Goal: Information Seeking & Learning: Learn about a topic

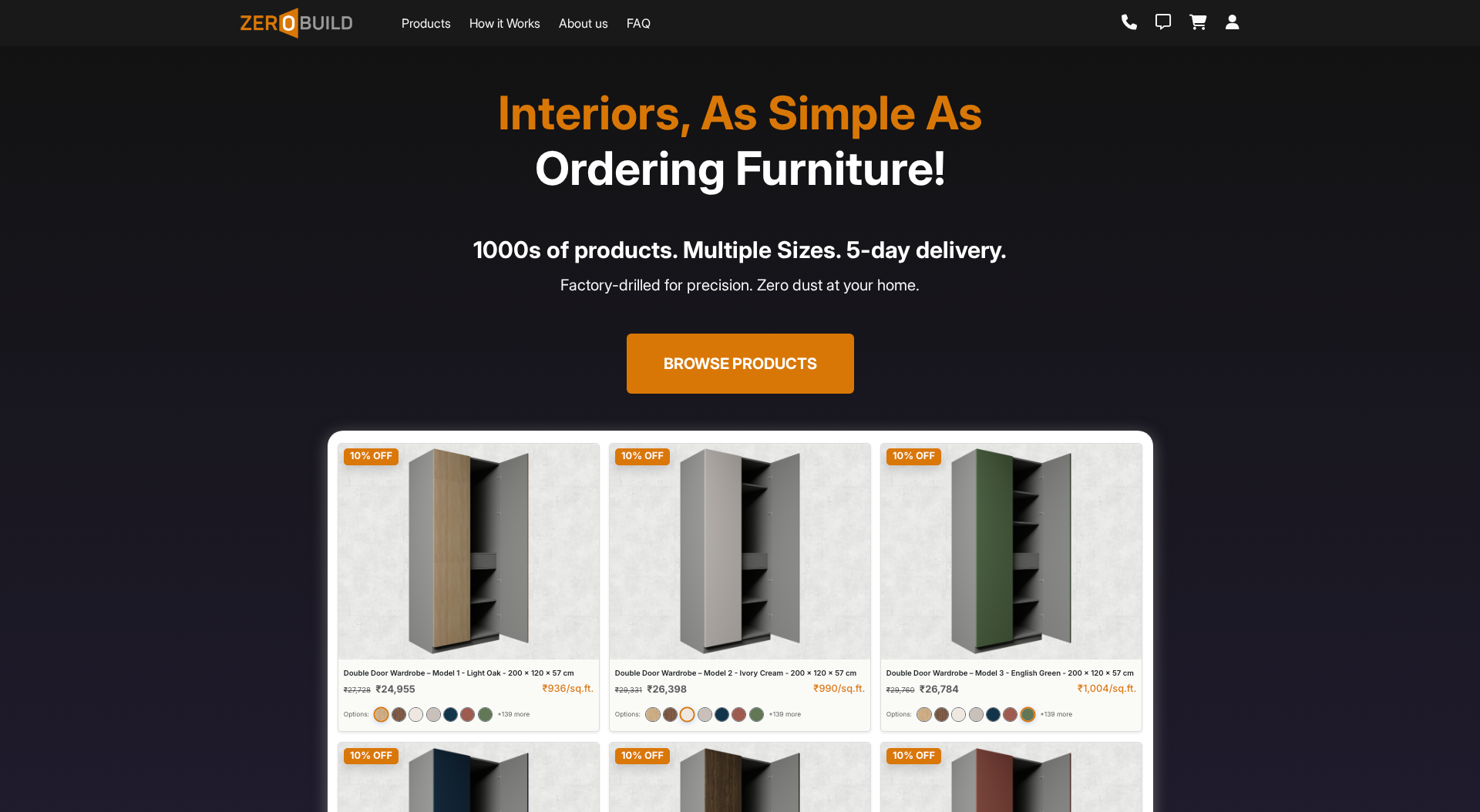
click at [704, 361] on button "Browse Products" at bounding box center [740, 363] width 228 height 61
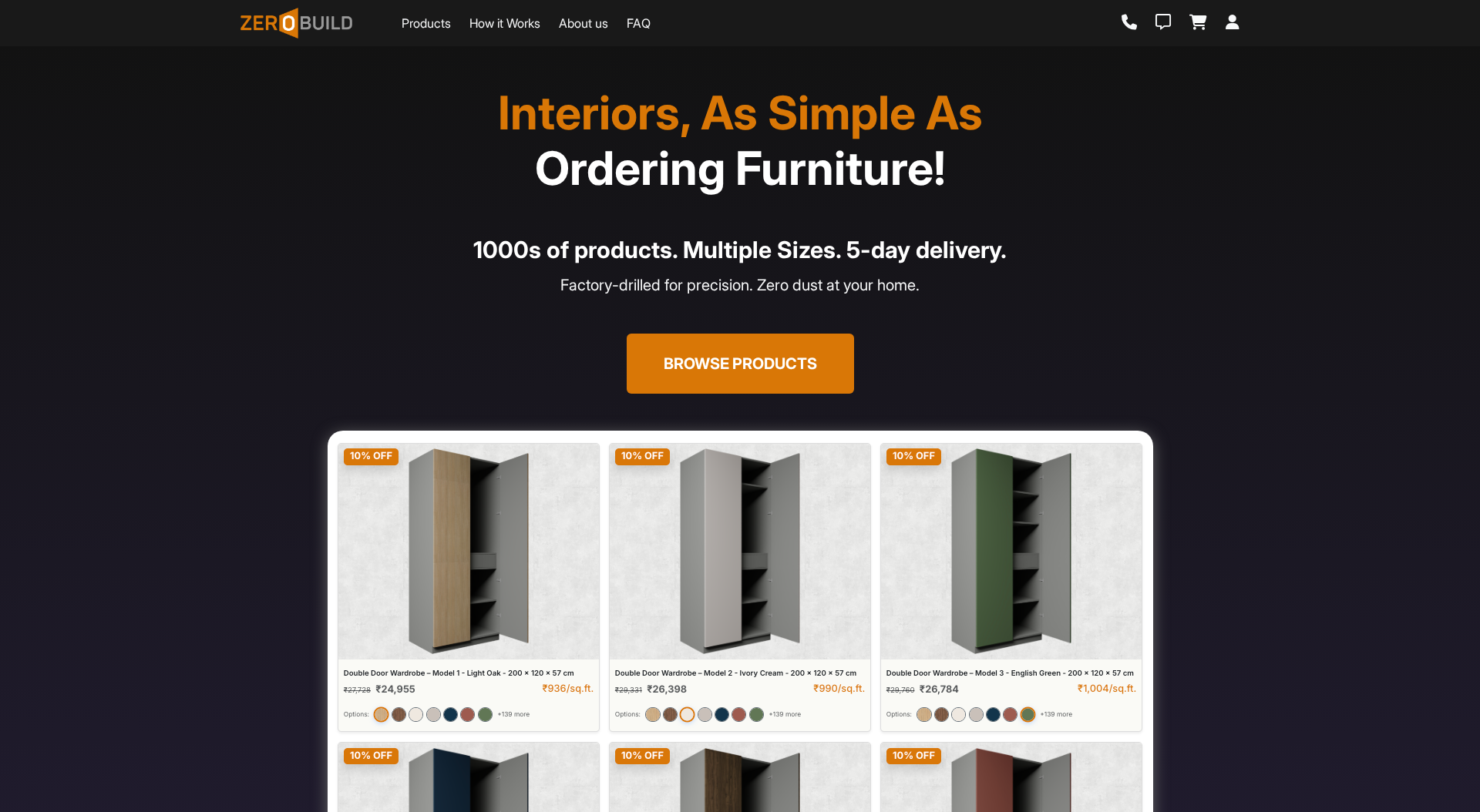
click at [690, 364] on button "Browse Products" at bounding box center [740, 363] width 228 height 61
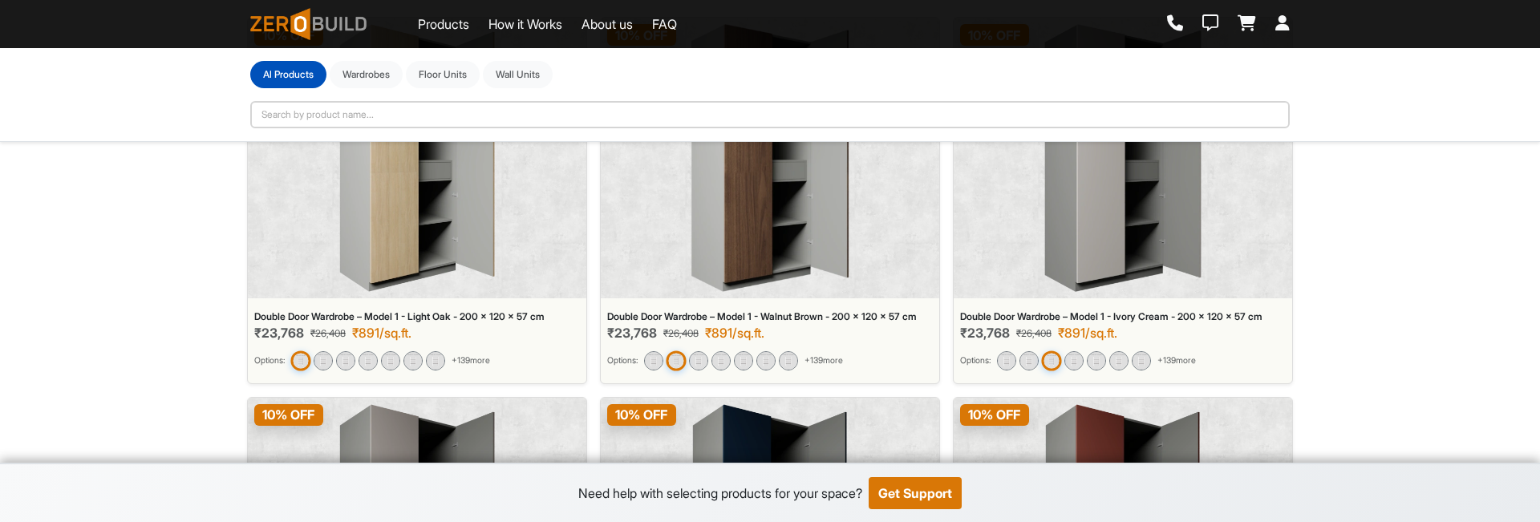
scroll to position [364, 0]
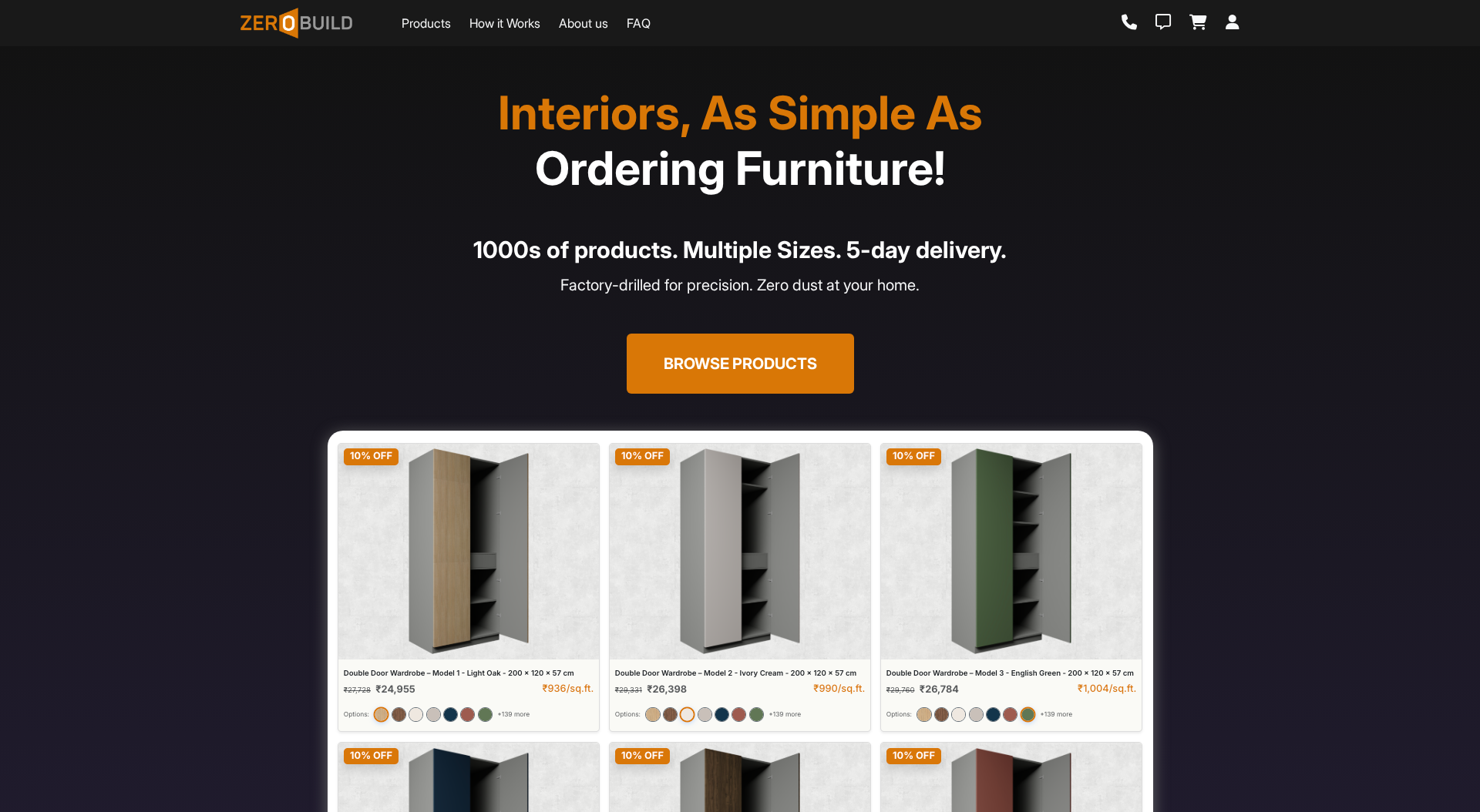
click at [746, 347] on button "Browse Products" at bounding box center [740, 363] width 228 height 61
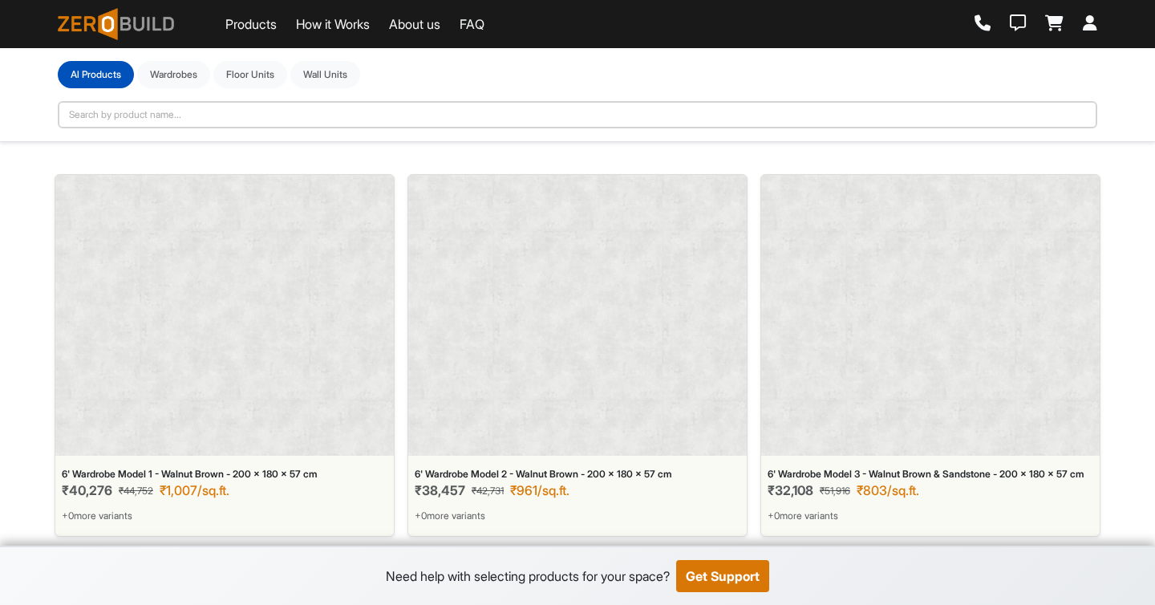
click at [579, 62] on div "Al Products Wardrobes Floor Units Wall Units" at bounding box center [577, 74] width 1039 height 27
click at [598, 75] on div "Al Products Wardrobes Floor Units Wall Units" at bounding box center [577, 74] width 1039 height 27
